Goal: Obtain resource: Download file/media

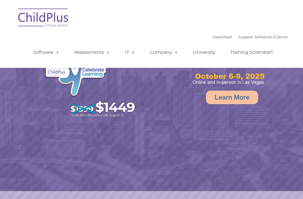
select select "MEDIUM"
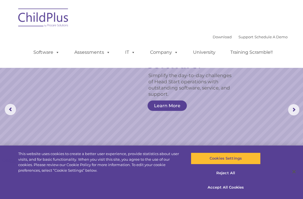
click at [216, 37] on link "Download" at bounding box center [222, 37] width 19 height 4
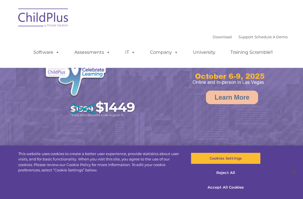
select select "MEDIUM"
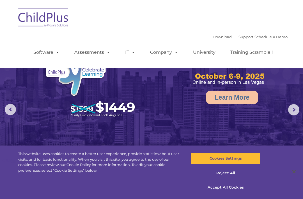
click at [44, 56] on link "Software" at bounding box center [46, 52] width 37 height 11
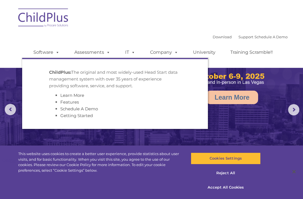
click at [44, 54] on link "Software" at bounding box center [46, 52] width 37 height 11
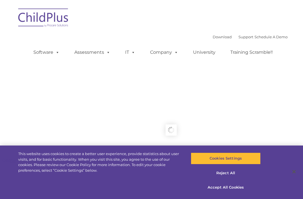
type input ""
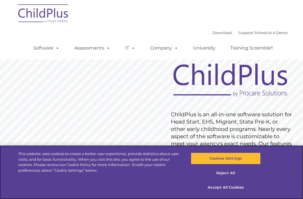
click at [233, 188] on button "Accept All Cookies" at bounding box center [226, 187] width 70 height 12
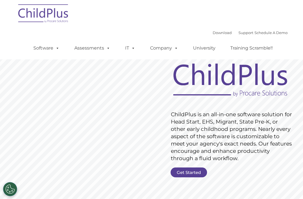
click at [190, 174] on link "Get Started" at bounding box center [189, 172] width 37 height 10
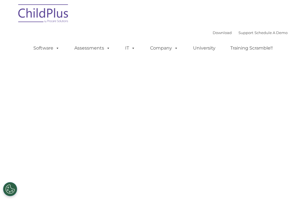
select select "MEDIUM"
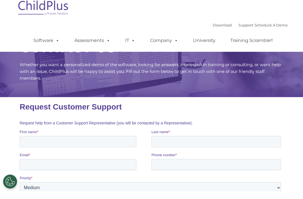
scroll to position [8, 0]
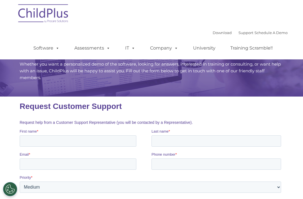
click at [218, 35] on link "Download" at bounding box center [222, 32] width 19 height 4
